Goal: Task Accomplishment & Management: Use online tool/utility

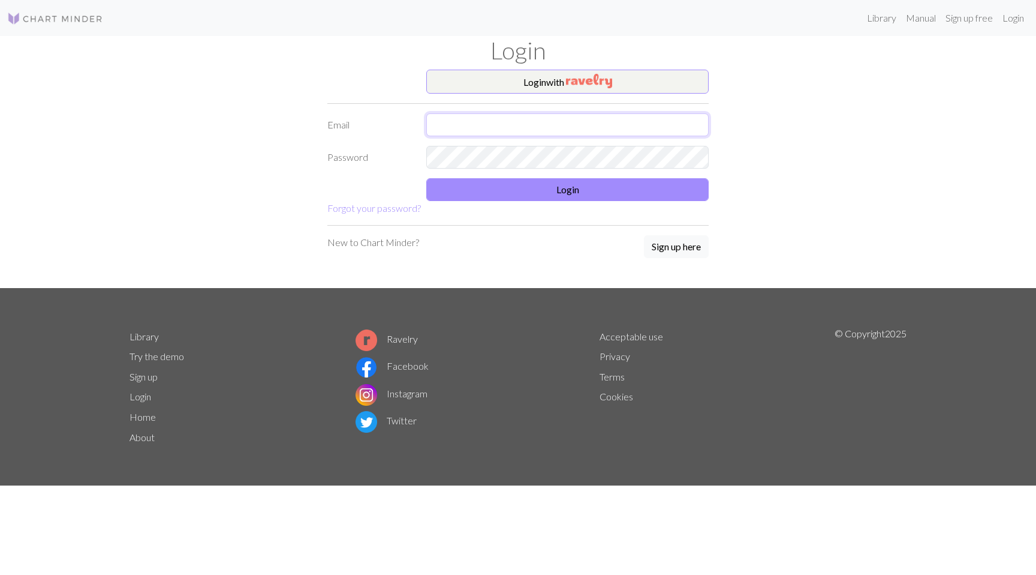
click at [518, 130] on input "text" at bounding box center [567, 124] width 282 height 23
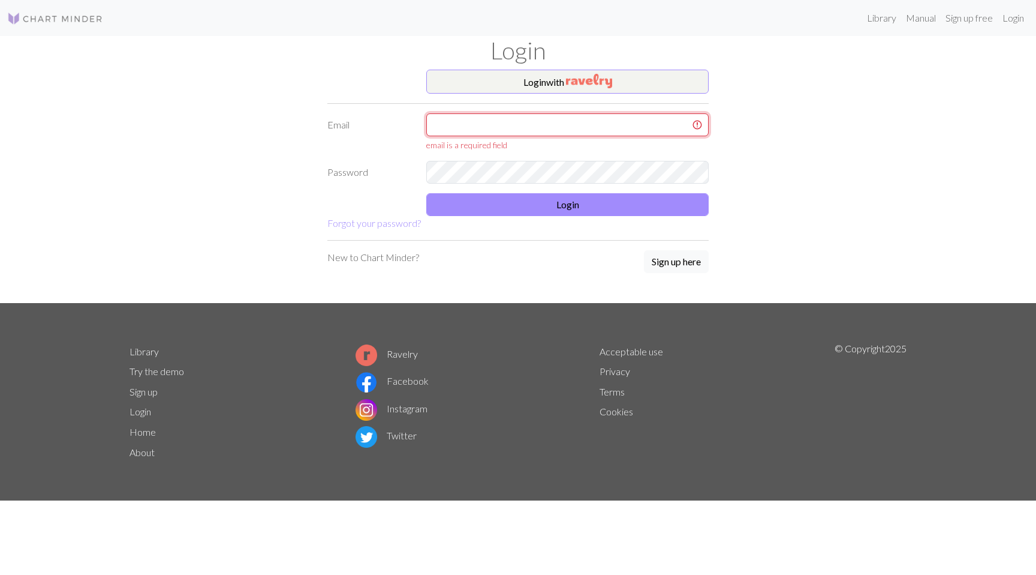
type input "[EMAIL_ADDRESS][DOMAIN_NAME]"
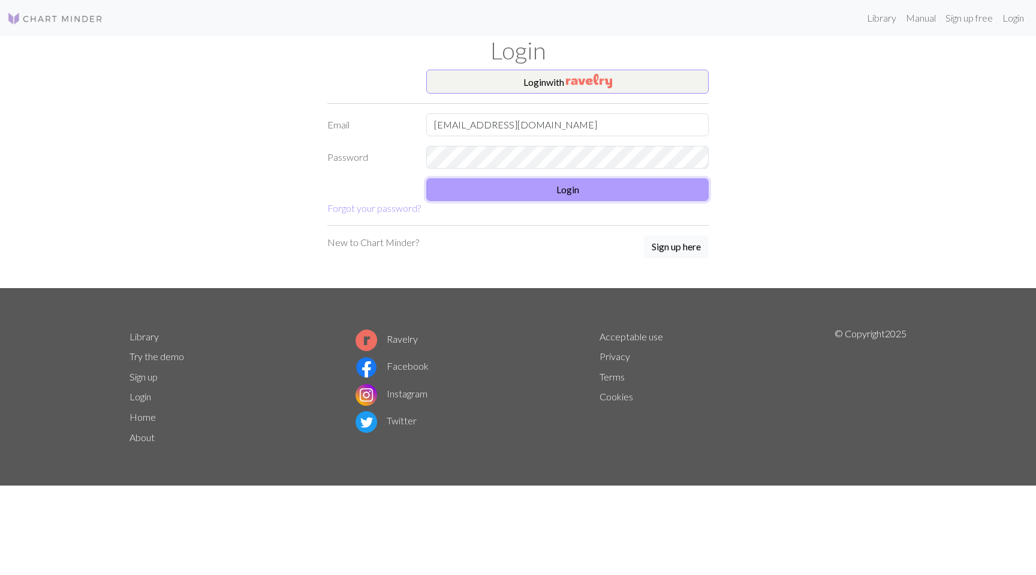
click at [563, 193] on button "Login" at bounding box center [567, 189] width 282 height 23
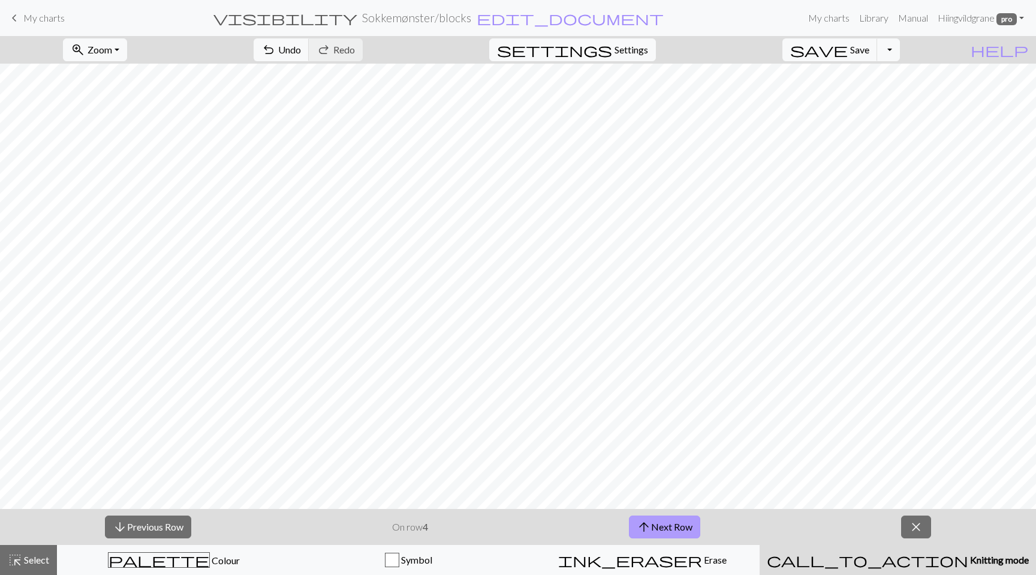
click at [655, 532] on button "arrow_upward Next Row" at bounding box center [664, 526] width 71 height 23
click at [664, 540] on div "arrow_downward Previous Row On row 5 arrow_upward Next Row close" at bounding box center [518, 527] width 1036 height 36
click at [664, 530] on button "arrow_upward Next Row" at bounding box center [664, 526] width 71 height 23
click at [664, 529] on button "arrow_upward Next Row" at bounding box center [664, 526] width 71 height 23
click at [177, 528] on button "arrow_downward Previous Row" at bounding box center [148, 526] width 86 height 23
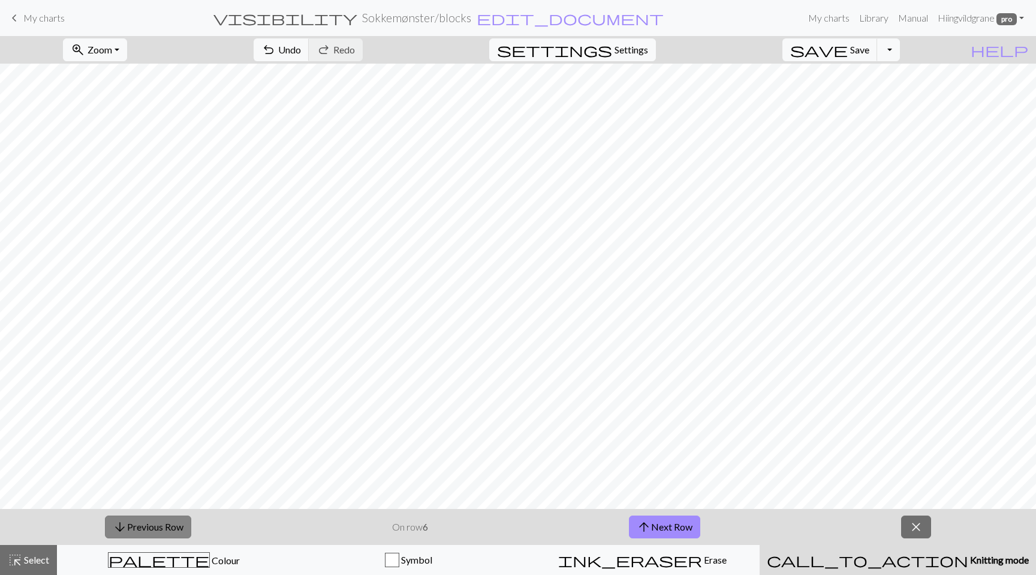
click at [177, 528] on button "arrow_downward Previous Row" at bounding box center [148, 526] width 86 height 23
click at [680, 522] on button "arrow_upward Next Row" at bounding box center [664, 526] width 71 height 23
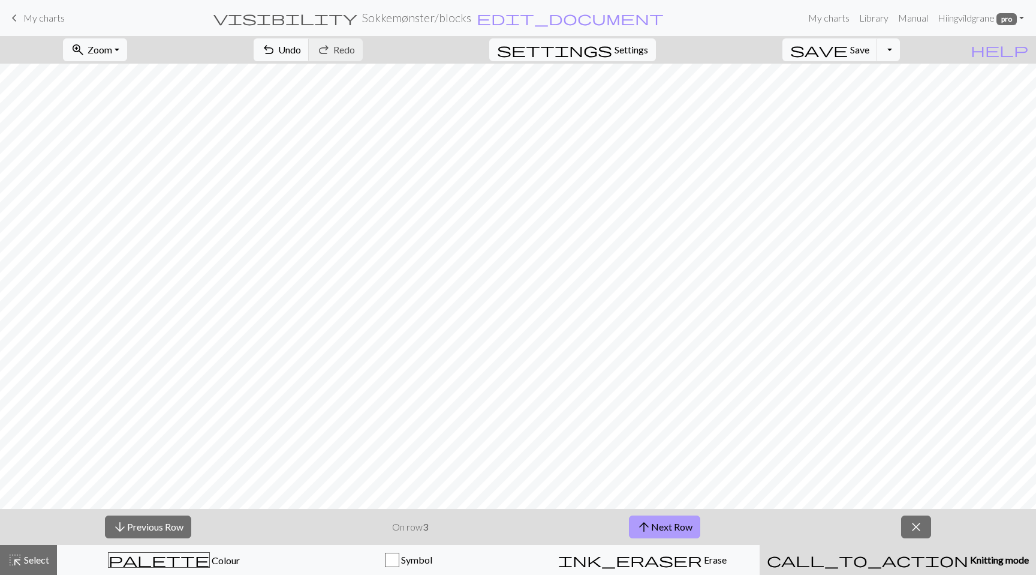
click at [675, 529] on button "arrow_upward Next Row" at bounding box center [664, 526] width 71 height 23
click at [682, 528] on button "arrow_upward Next Row" at bounding box center [664, 526] width 71 height 23
